Goal: Use online tool/utility: Utilize a website feature to perform a specific function

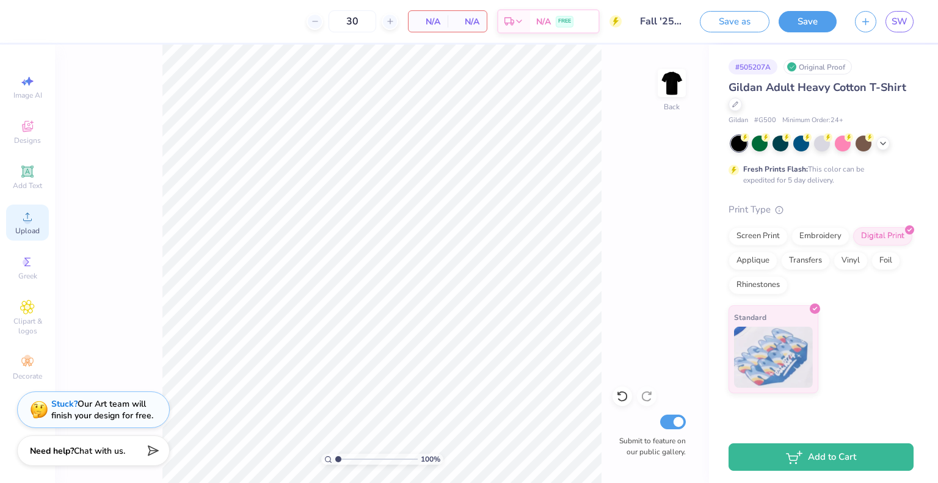
click at [23, 210] on icon at bounding box center [27, 216] width 15 height 15
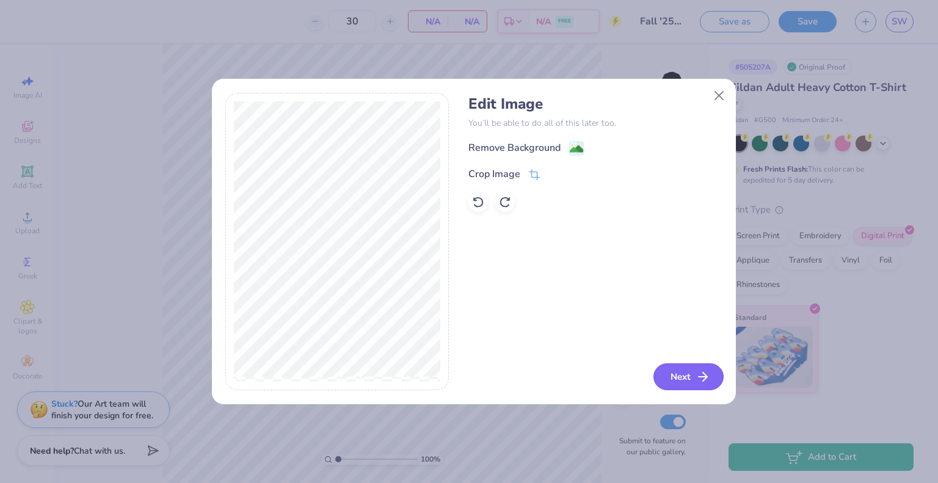
click at [682, 378] on button "Next" at bounding box center [688, 376] width 70 height 27
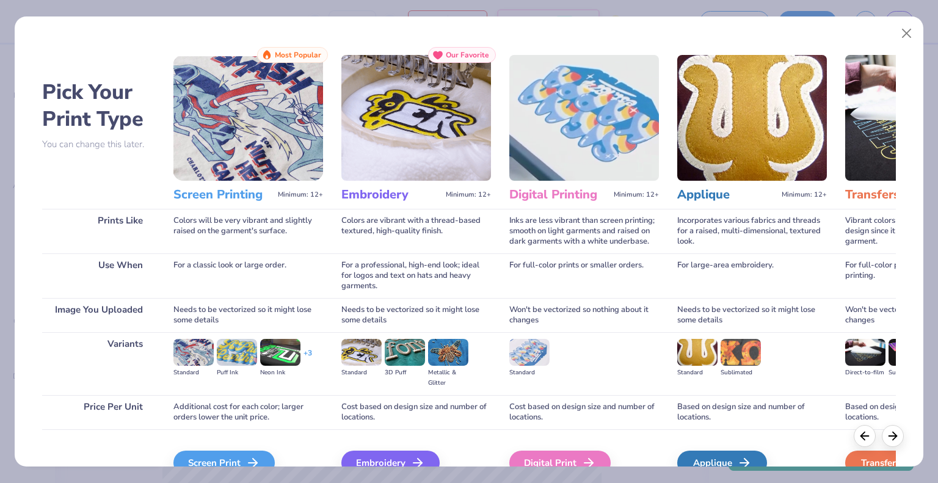
scroll to position [64, 0]
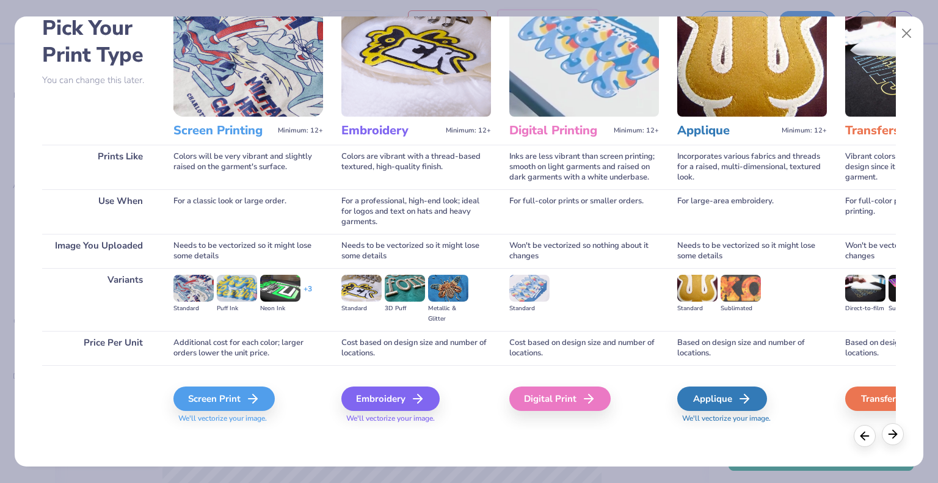
click at [892, 437] on icon at bounding box center [892, 433] width 13 height 13
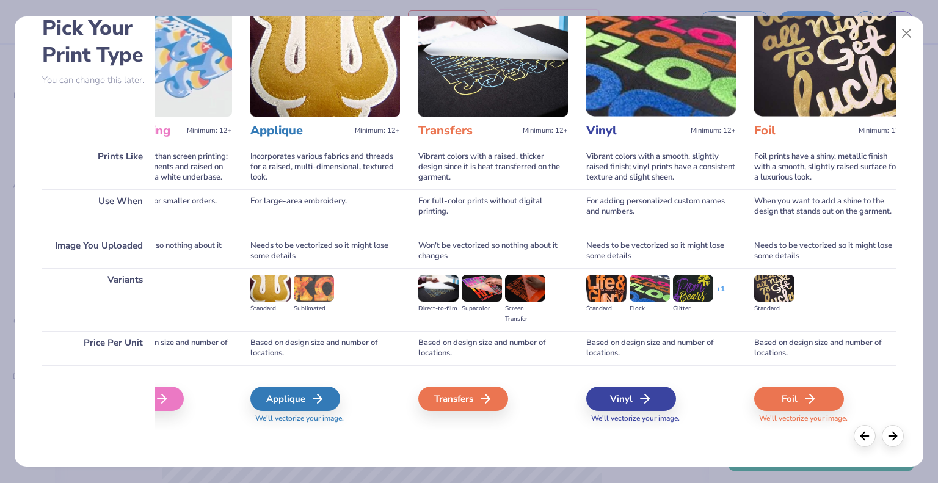
scroll to position [0, 0]
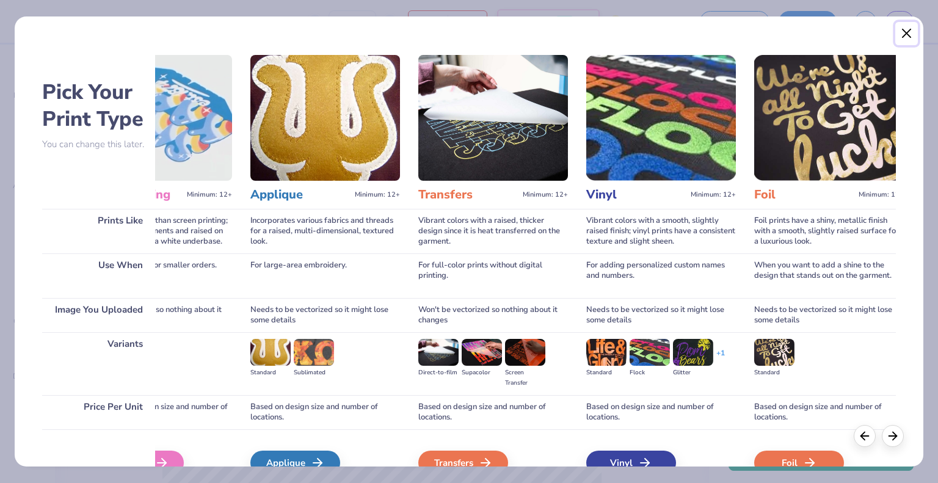
click at [903, 40] on button "Close" at bounding box center [906, 33] width 23 height 23
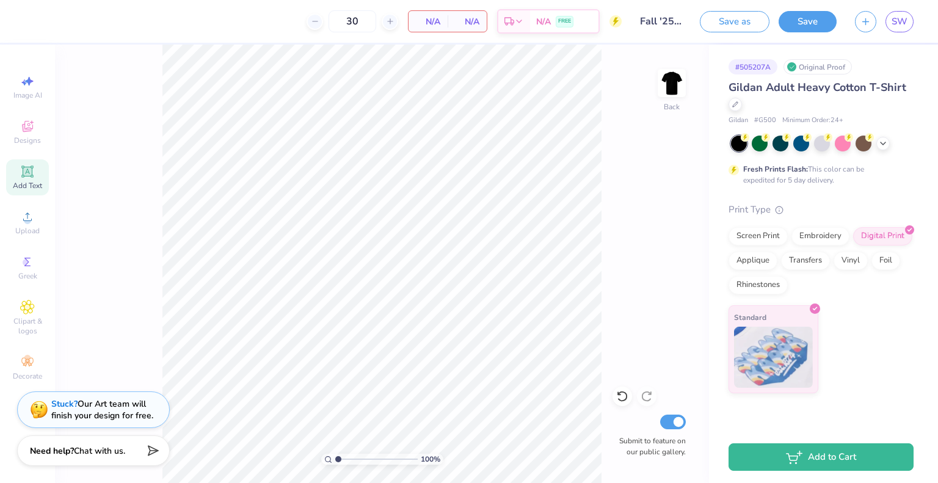
click at [35, 181] on span "Add Text" at bounding box center [27, 186] width 29 height 10
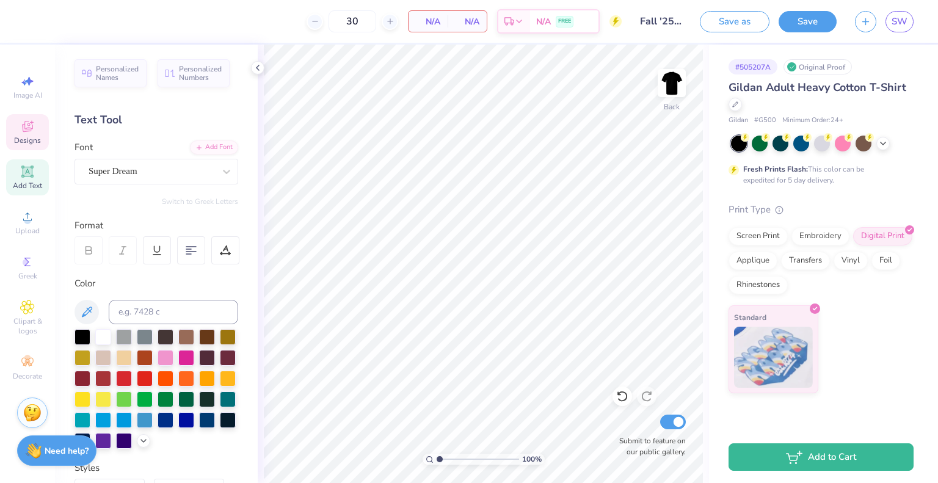
click at [35, 145] on div "Designs" at bounding box center [27, 132] width 43 height 36
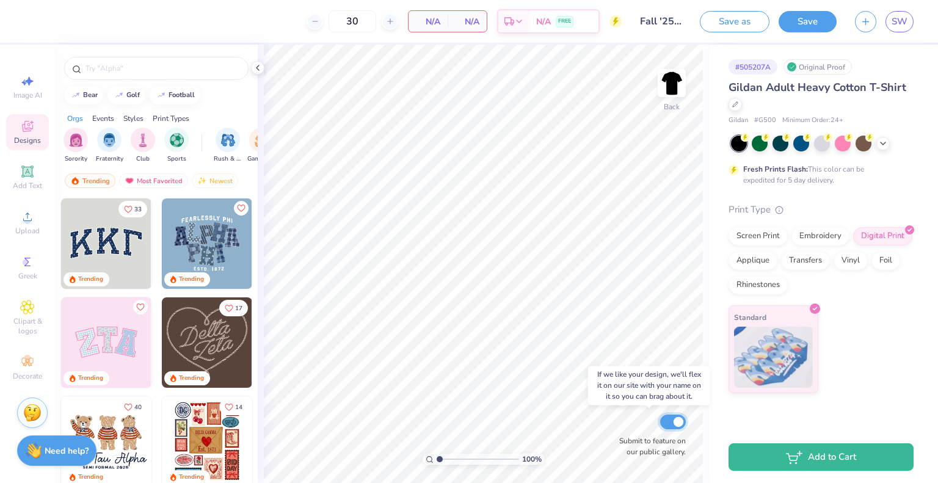
click at [661, 421] on input "Submit to feature on our public gallery." at bounding box center [673, 422] width 26 height 15
checkbox input "false"
click at [254, 71] on icon at bounding box center [258, 68] width 10 height 10
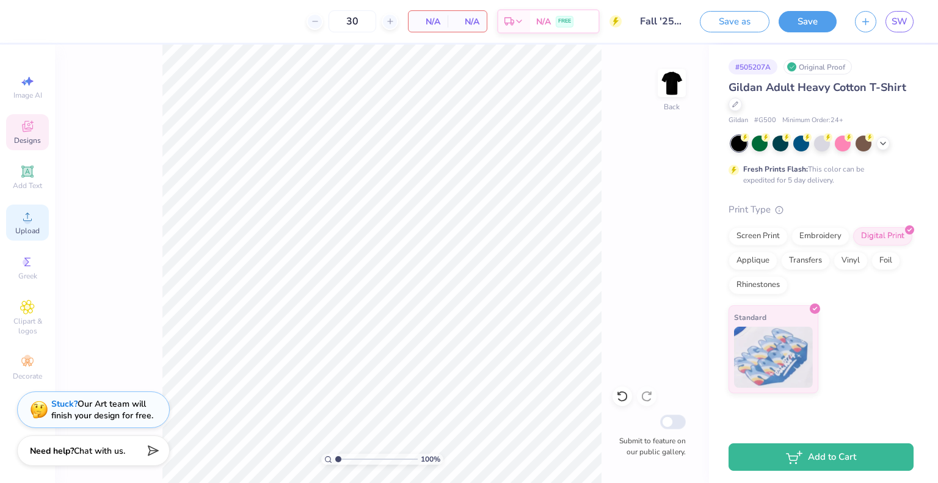
click at [23, 209] on icon at bounding box center [27, 216] width 15 height 15
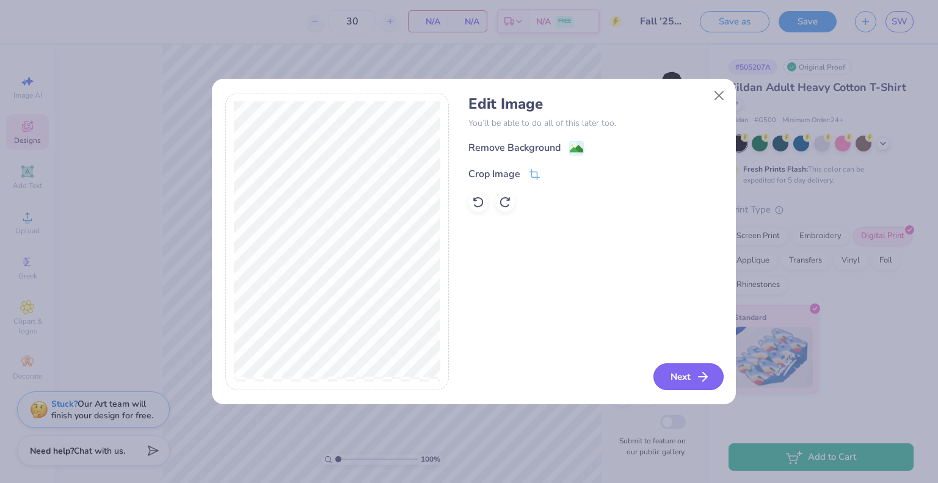
click at [685, 371] on button "Next" at bounding box center [688, 376] width 70 height 27
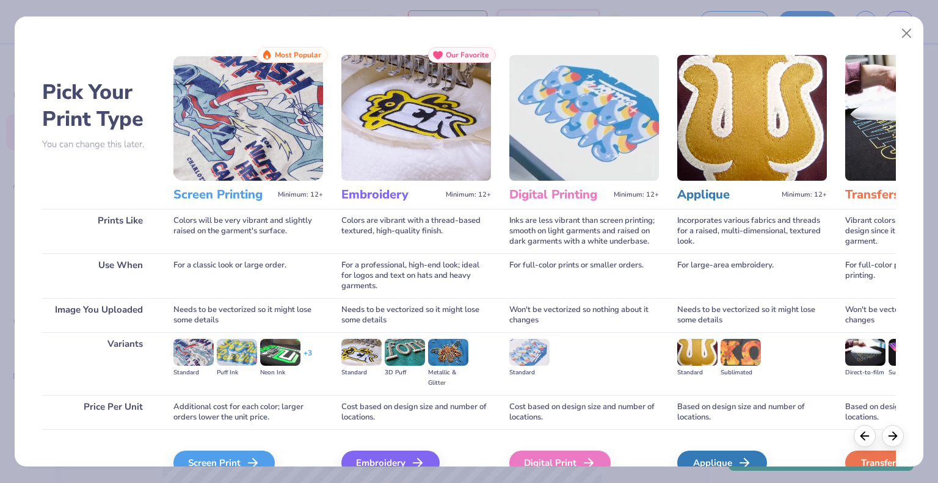
click at [228, 476] on div "Pick Your Print Type You can change this later. Prints Like Use When Image You …" at bounding box center [469, 241] width 938 height 483
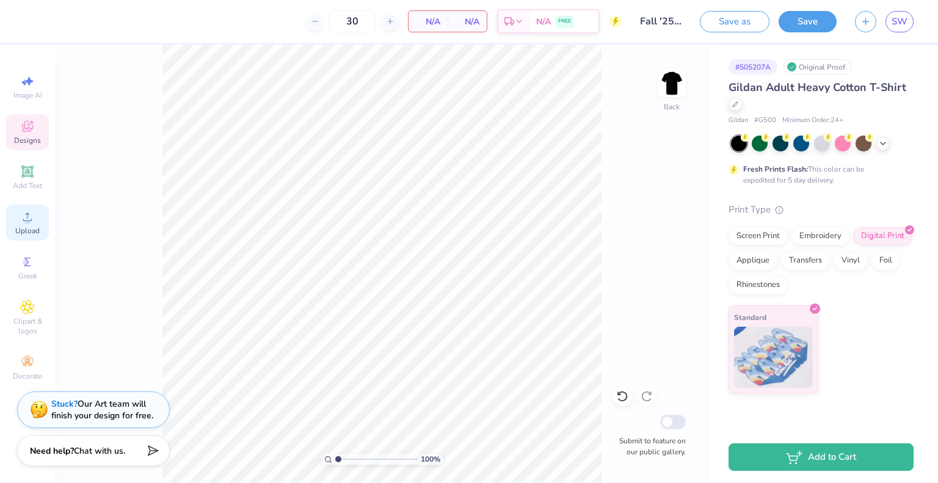
click at [24, 219] on circle at bounding box center [27, 220] width 7 height 7
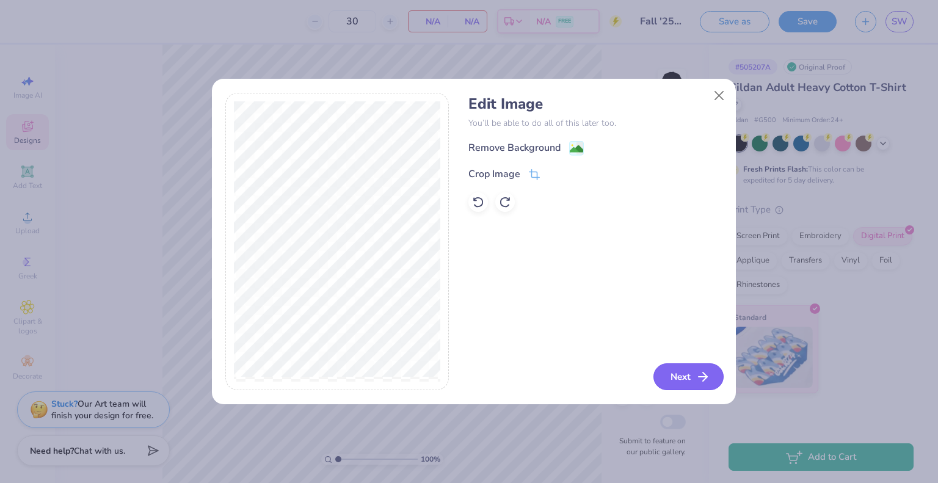
click at [683, 376] on button "Next" at bounding box center [688, 376] width 70 height 27
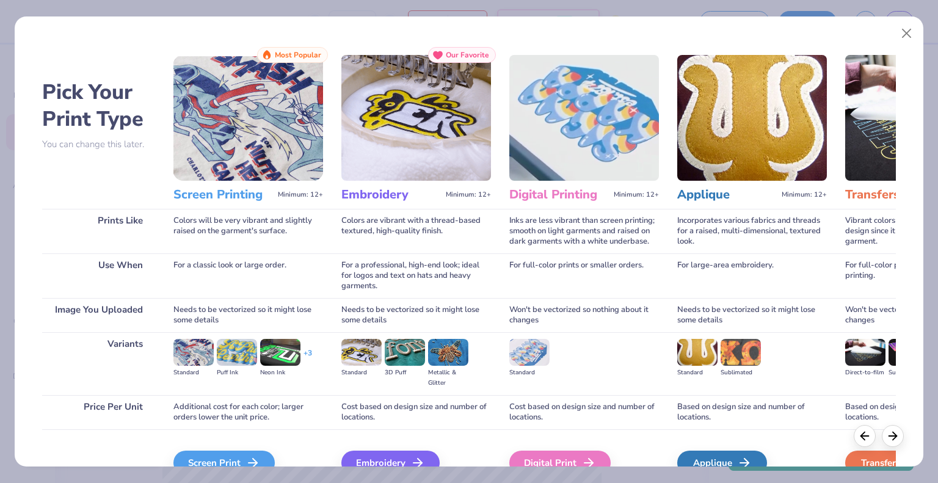
click at [224, 451] on div "Screen Print We'll vectorize your image." at bounding box center [248, 469] width 150 height 37
click at [224, 465] on div "Screen Print" at bounding box center [225, 463] width 101 height 24
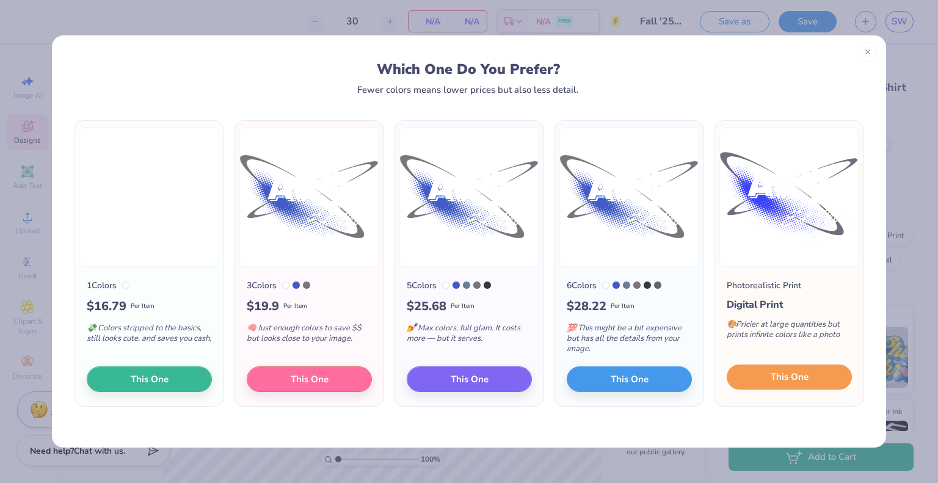
click at [811, 373] on button "This One" at bounding box center [789, 378] width 125 height 26
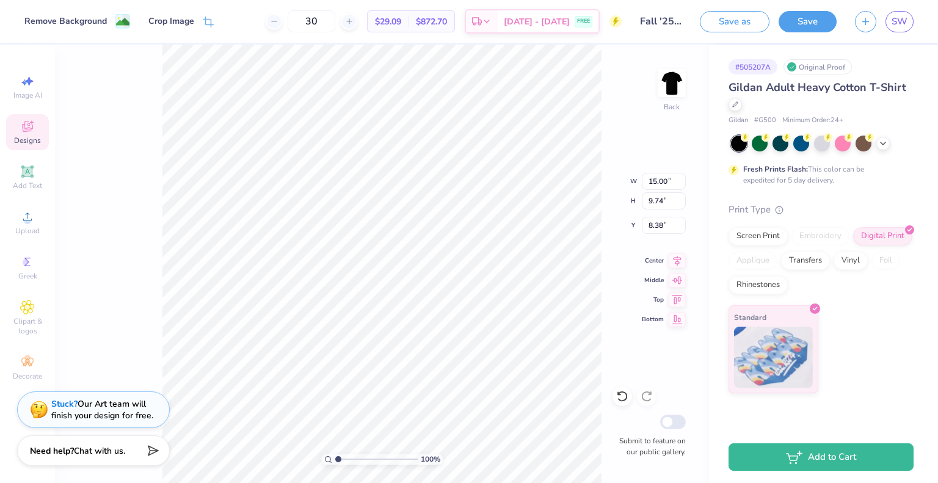
type input "5.15"
type input "3.35"
type input "3.00"
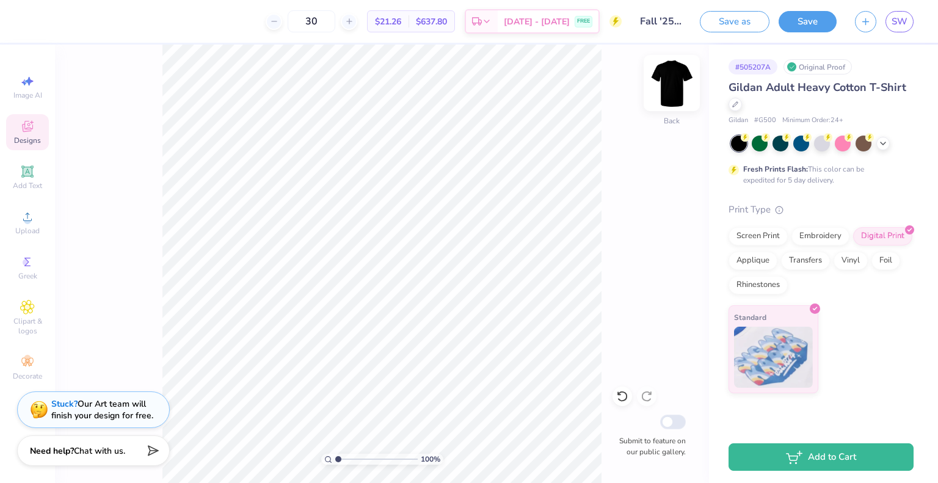
click at [675, 72] on img at bounding box center [671, 83] width 49 height 49
click at [34, 228] on span "Upload" at bounding box center [27, 231] width 24 height 10
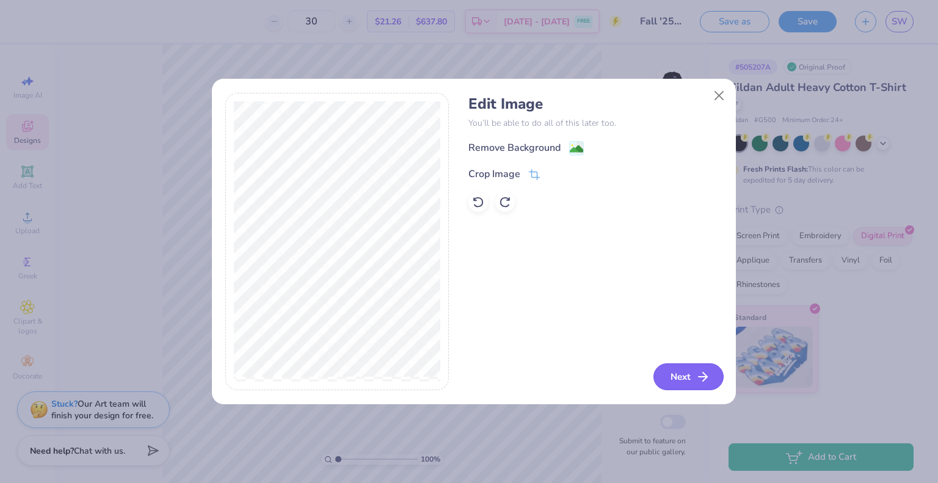
click at [674, 378] on button "Next" at bounding box center [688, 376] width 70 height 27
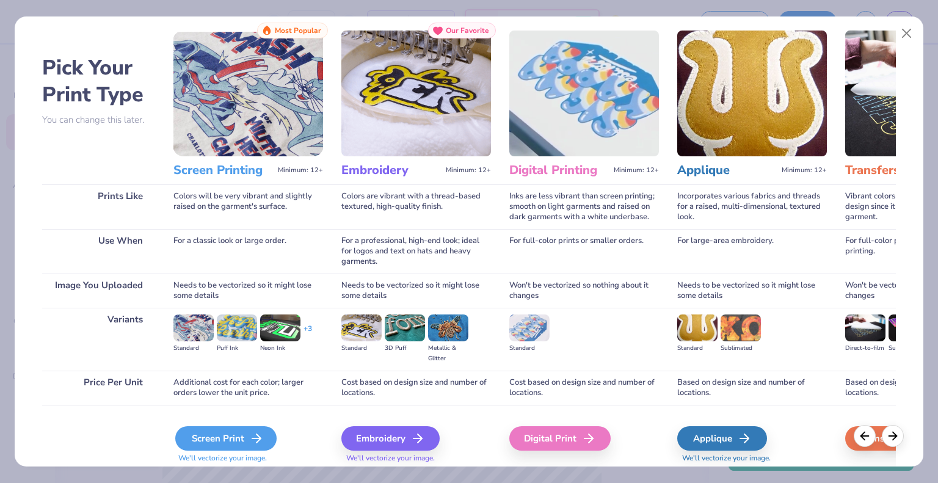
click at [222, 440] on div "Screen Print" at bounding box center [225, 438] width 101 height 24
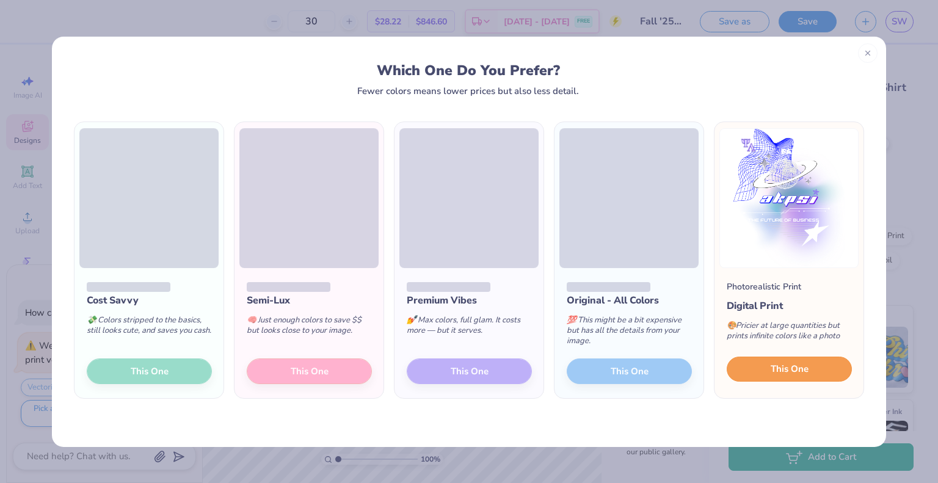
click at [815, 371] on button "This One" at bounding box center [789, 370] width 125 height 26
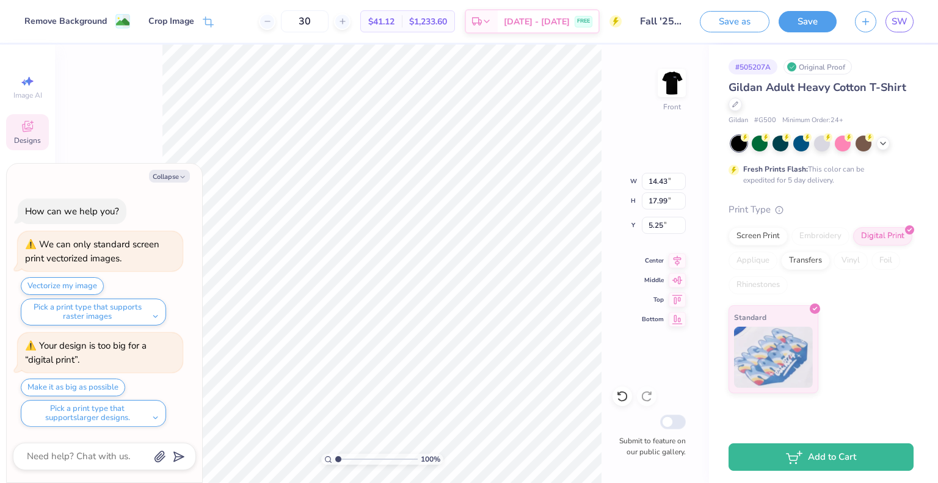
type textarea "x"
type input "3.00"
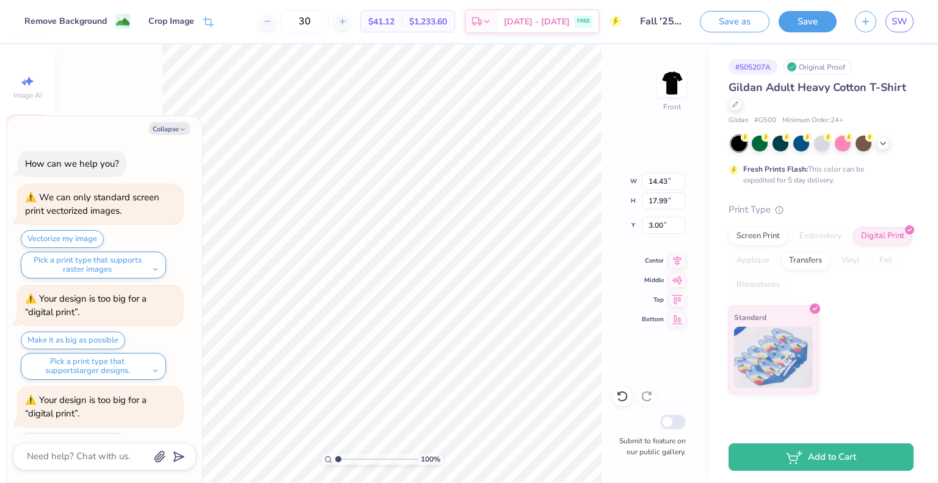
scroll to position [52, 0]
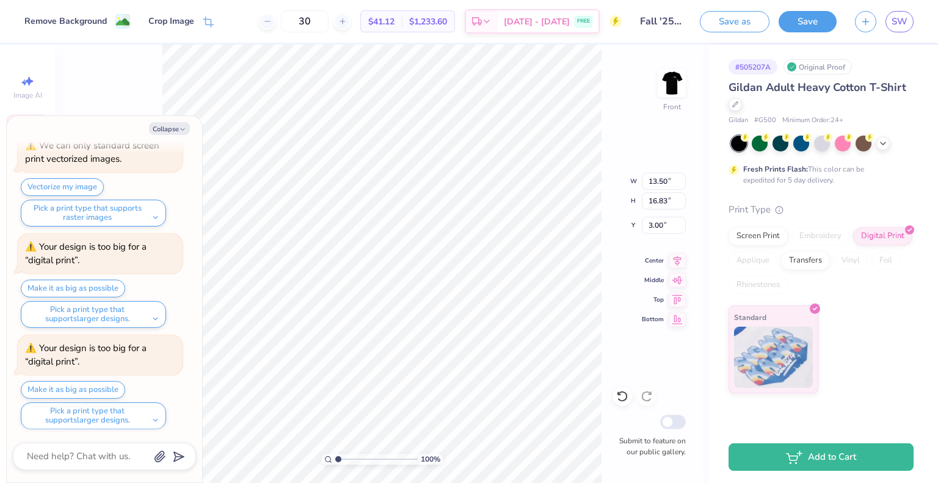
type textarea "x"
type input "13.50"
type input "16.83"
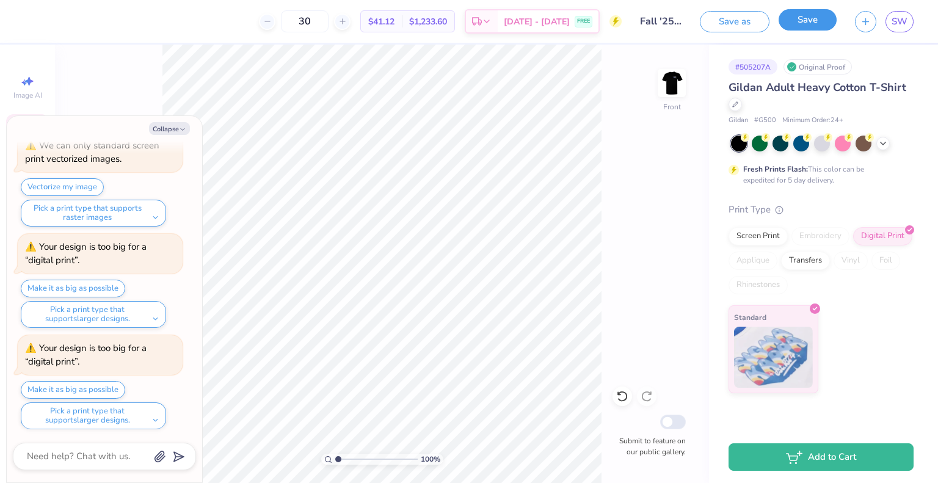
click at [826, 12] on button "Save" at bounding box center [808, 19] width 58 height 21
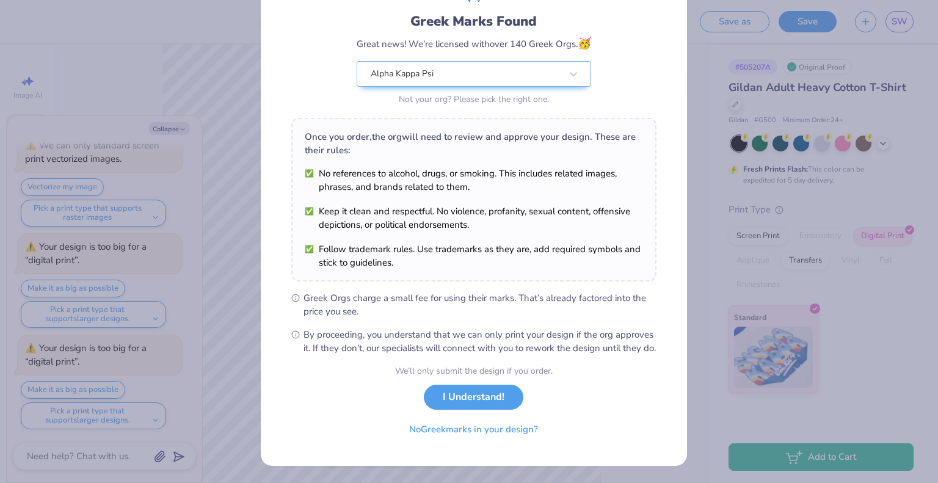
scroll to position [87, 0]
click at [477, 425] on button "No Greek marks in your design?" at bounding box center [474, 426] width 150 height 25
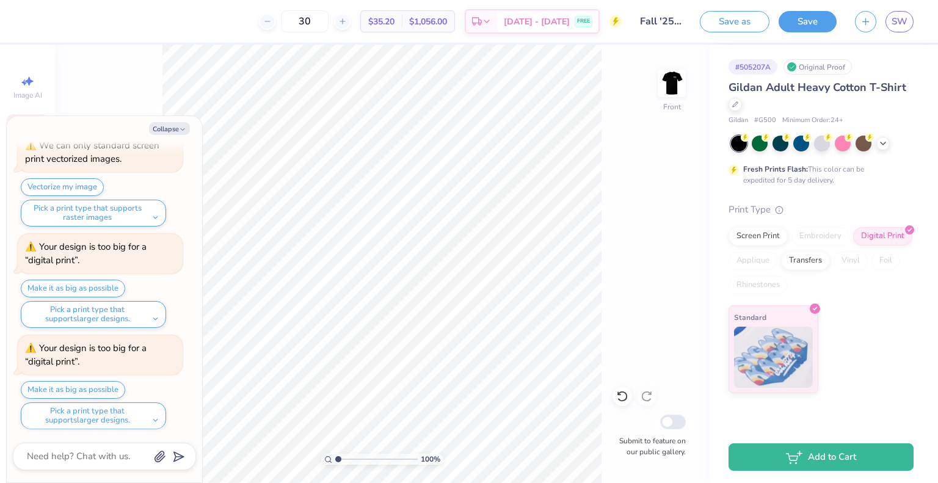
type textarea "x"
click at [904, 24] on span "SW" at bounding box center [900, 22] width 16 height 14
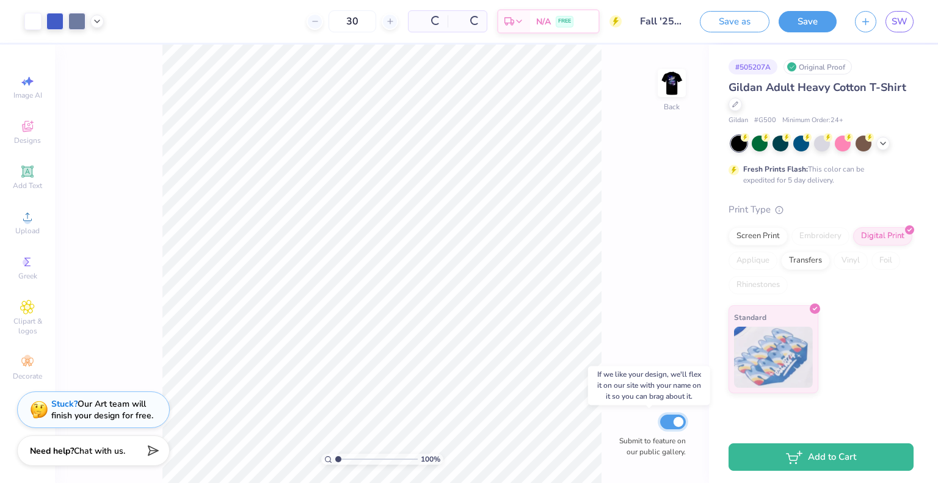
click at [668, 422] on input "Submit to feature on our public gallery." at bounding box center [673, 422] width 26 height 15
checkbox input "false"
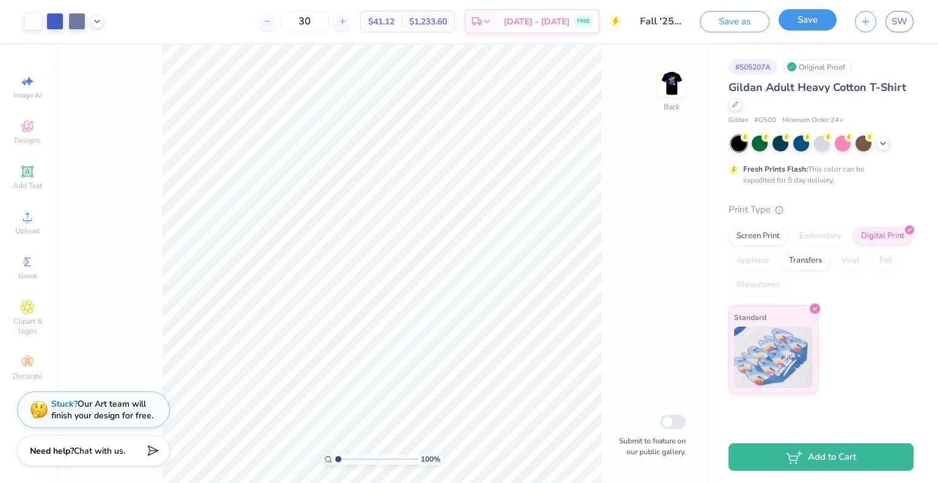
click at [809, 26] on button "Save" at bounding box center [808, 19] width 58 height 21
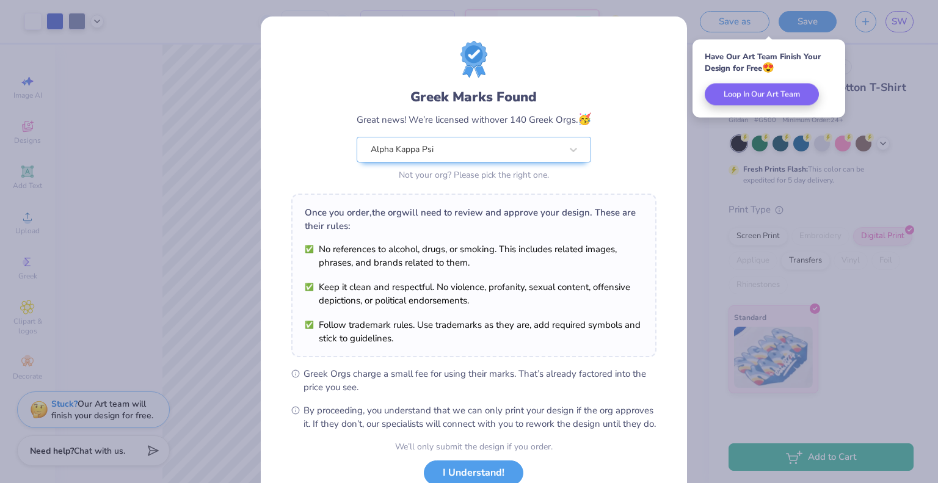
scroll to position [87, 0]
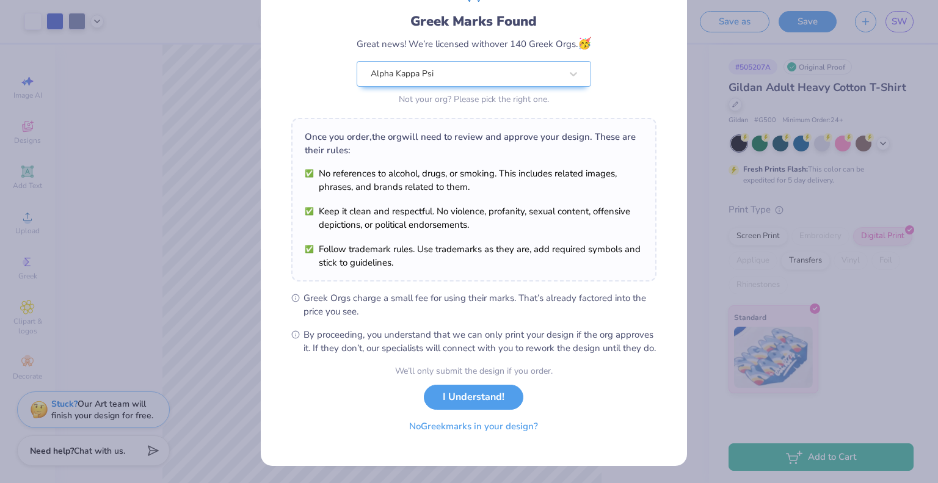
click at [503, 423] on button "No Greek marks in your design?" at bounding box center [474, 426] width 150 height 25
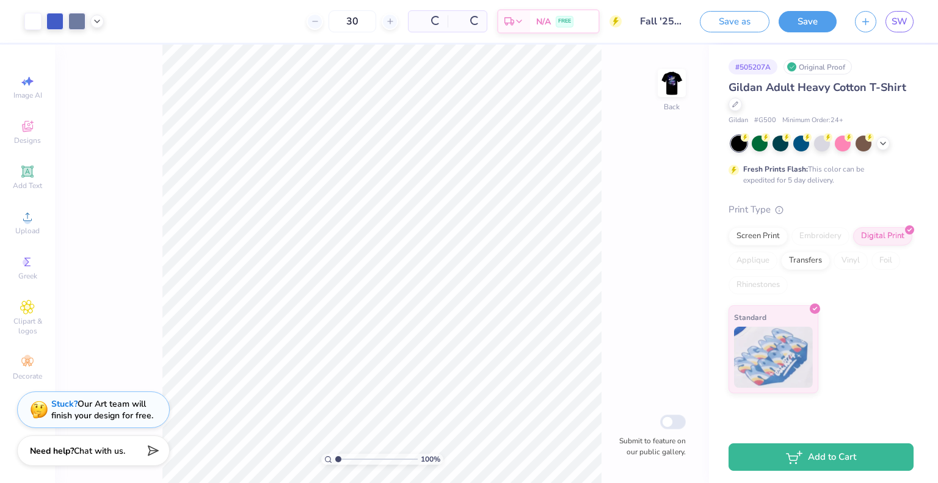
scroll to position [0, 0]
click at [751, 12] on button "Save as" at bounding box center [735, 19] width 70 height 21
click at [706, 24] on button "Save as" at bounding box center [735, 19] width 70 height 21
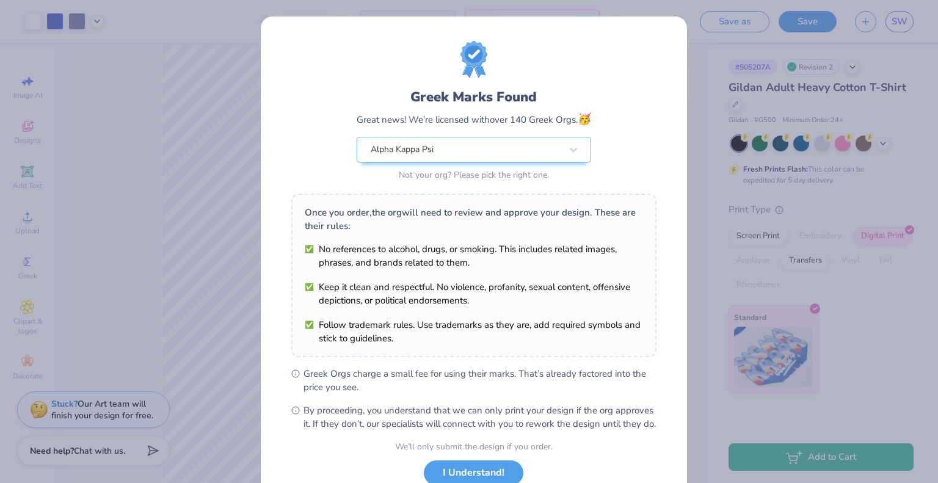
scroll to position [87, 0]
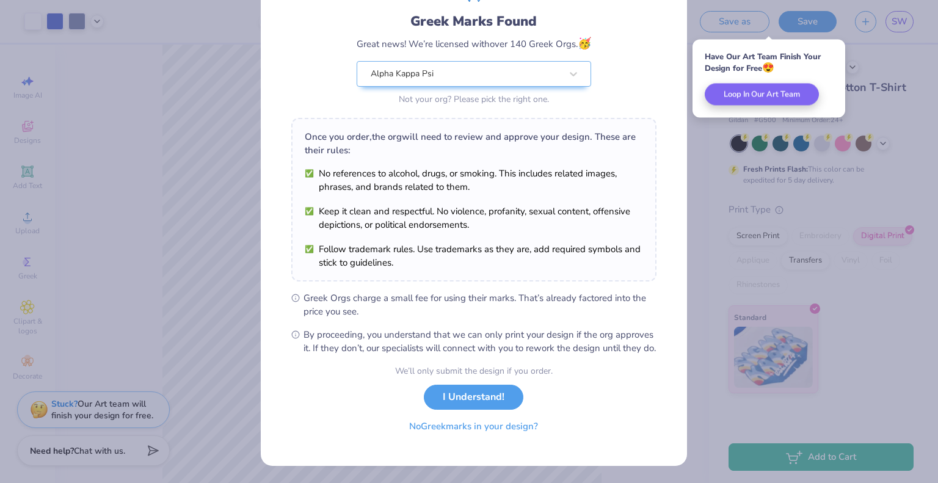
click at [489, 438] on button "No Greek marks in your design?" at bounding box center [474, 426] width 150 height 25
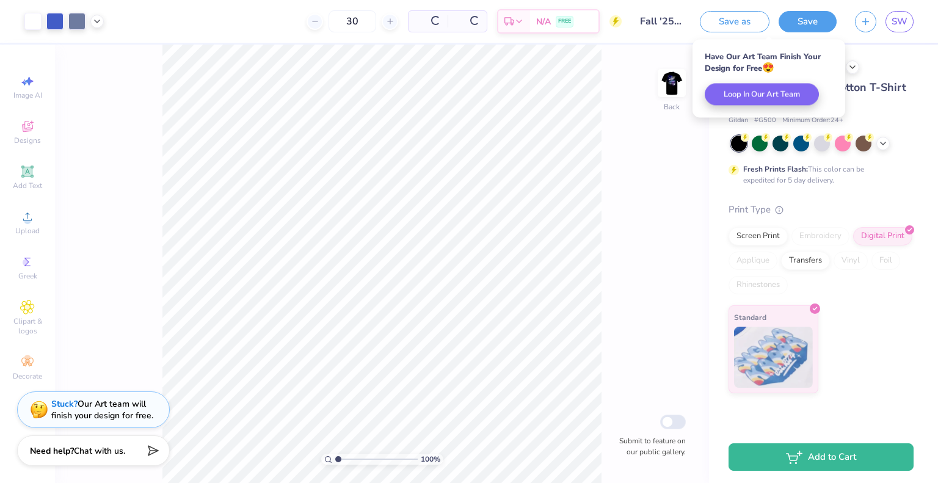
scroll to position [0, 0]
